Goal: Navigation & Orientation: Find specific page/section

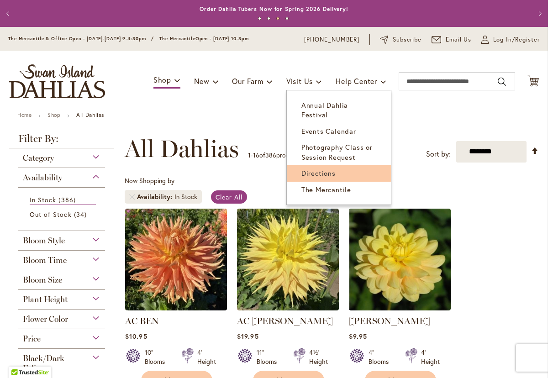
click at [321, 169] on link "Directions" at bounding box center [339, 173] width 104 height 16
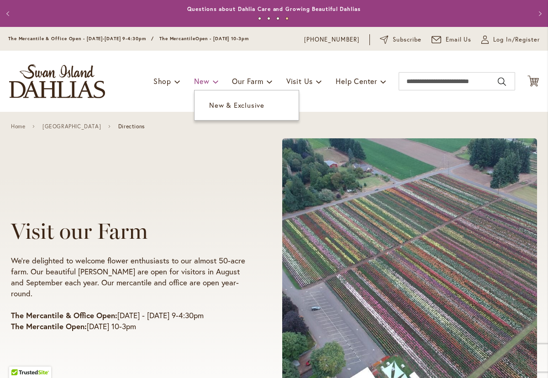
click at [210, 86] on link "New" at bounding box center [206, 81] width 24 height 17
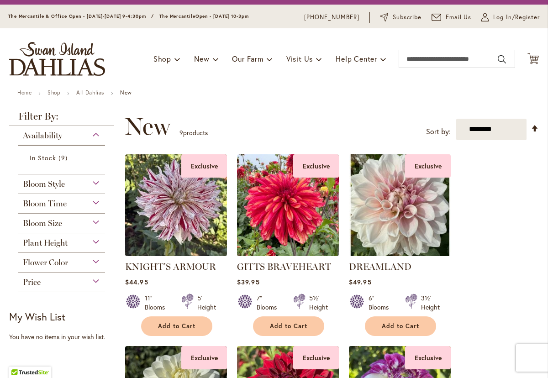
scroll to position [21, 0]
